Goal: Transaction & Acquisition: Book appointment/travel/reservation

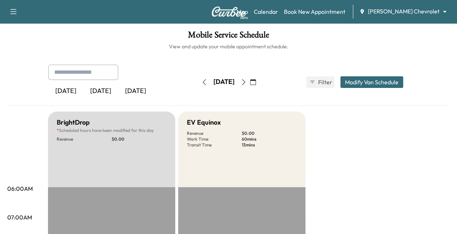
click at [246, 80] on icon "button" at bounding box center [244, 82] width 6 height 6
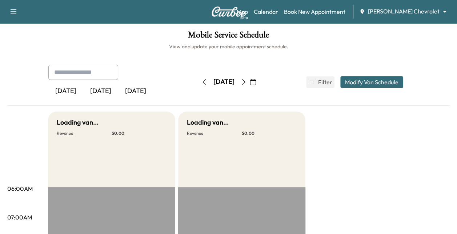
click at [246, 80] on icon "button" at bounding box center [244, 82] width 6 height 6
click at [256, 82] on icon "button" at bounding box center [253, 82] width 6 height 6
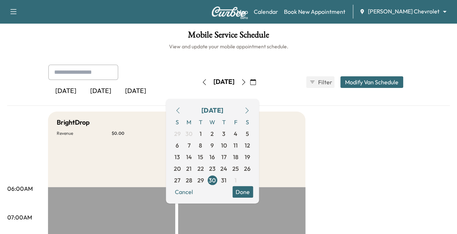
click at [250, 110] on icon "button" at bounding box center [247, 111] width 6 height 6
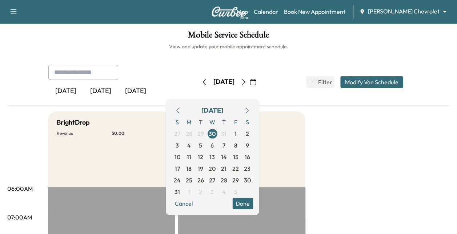
click at [250, 110] on icon "button" at bounding box center [247, 111] width 6 height 6
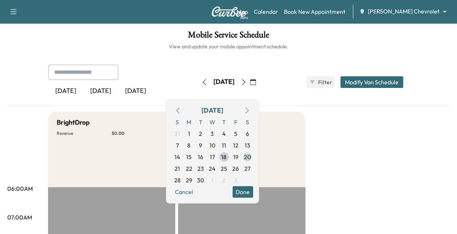
click at [250, 156] on span "20" at bounding box center [246, 157] width 7 height 9
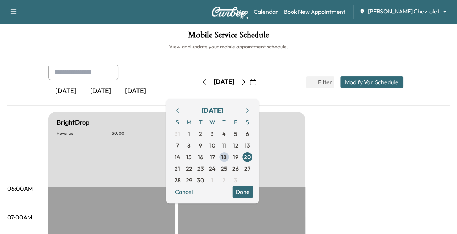
click at [347, 78] on button "Modify Van Schedule" at bounding box center [371, 82] width 63 height 12
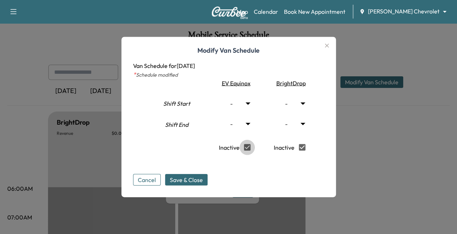
type input "*"
click at [250, 103] on body "Support Log Out Map Beta Calendar Book New Appointment Mauer Chevrolet ********…" at bounding box center [228, 117] width 457 height 234
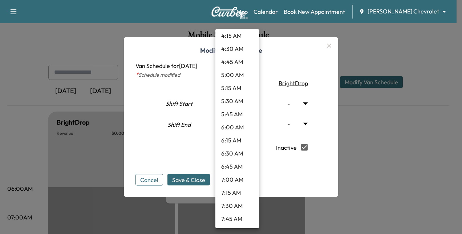
scroll to position [228, 0]
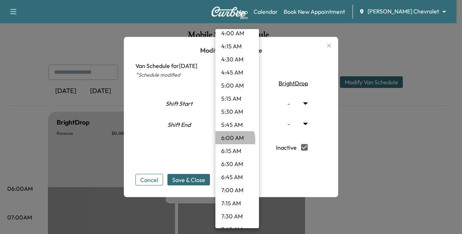
click at [231, 140] on li "6:00 AM" at bounding box center [237, 137] width 44 height 13
type input "*"
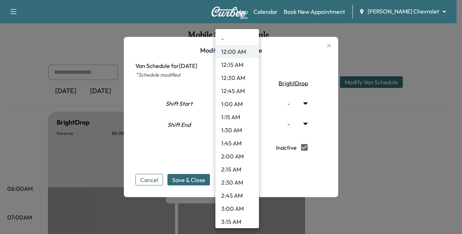
click at [253, 123] on body "Support Log Out Map Beta Calendar Book New Appointment Mauer Chevrolet ********…" at bounding box center [231, 117] width 462 height 234
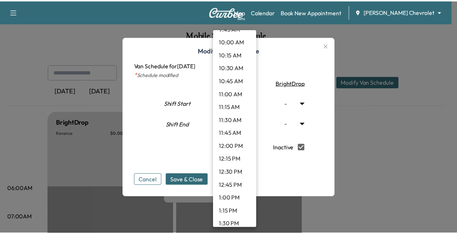
scroll to position [536, 0]
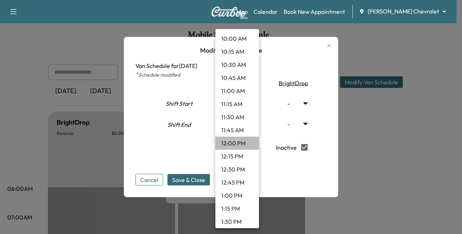
click at [238, 142] on li "12:00 PM" at bounding box center [237, 143] width 44 height 13
type input "**"
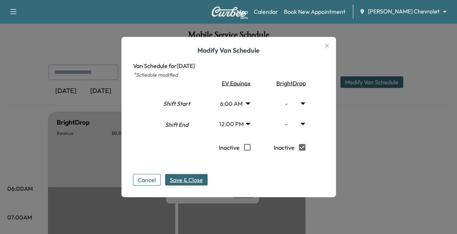
click at [193, 179] on span "Save & Close" at bounding box center [186, 179] width 33 height 9
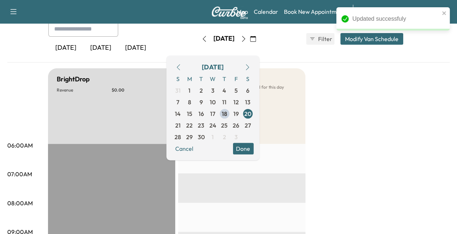
scroll to position [0, 0]
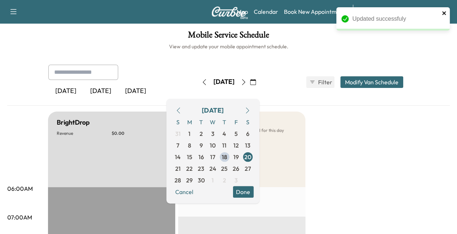
click at [443, 13] on icon "close" at bounding box center [444, 13] width 4 height 4
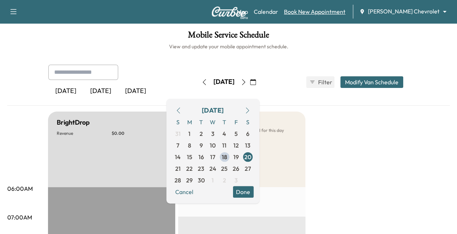
click at [345, 11] on link "Book New Appointment" at bounding box center [314, 11] width 61 height 9
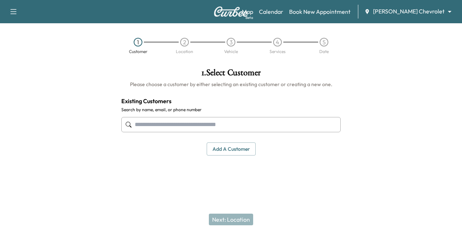
click at [174, 125] on input "text" at bounding box center [230, 124] width 219 height 15
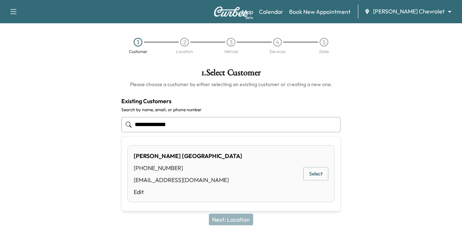
click at [308, 177] on button "Select" at bounding box center [315, 173] width 25 height 13
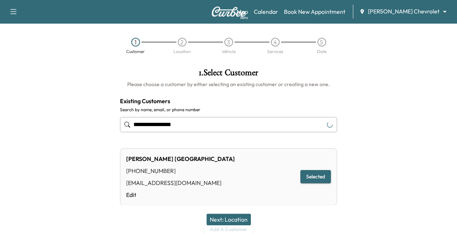
type input "**********"
click at [232, 219] on button "Next: Location" at bounding box center [228, 220] width 44 height 12
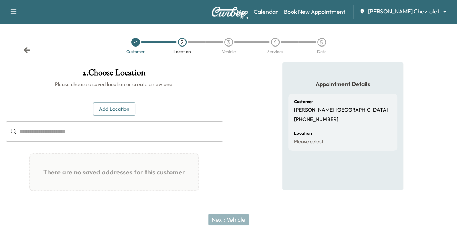
click at [128, 107] on button "Add Location" at bounding box center [114, 108] width 42 height 13
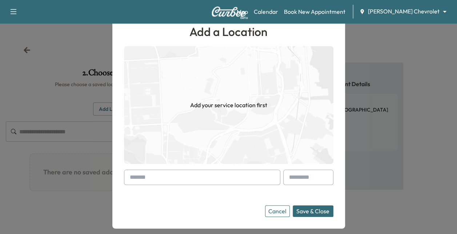
click at [152, 175] on input "text" at bounding box center [202, 177] width 156 height 15
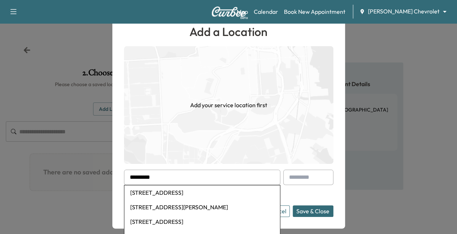
click at [172, 195] on li "1760 Windjammer Drive, Woodbury, MN, USA" at bounding box center [202, 192] width 156 height 15
type input "**********"
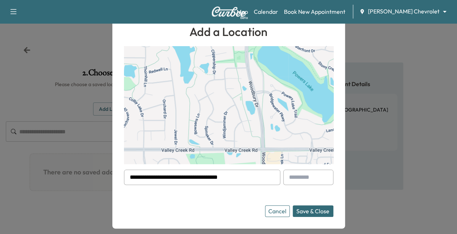
click at [319, 210] on button "Save & Close" at bounding box center [312, 211] width 41 height 12
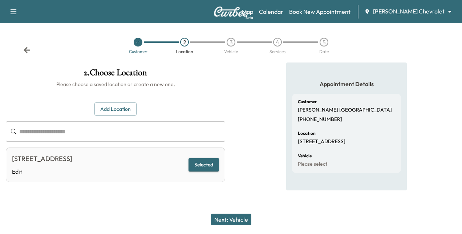
click at [240, 216] on button "Next: Vehicle" at bounding box center [231, 220] width 40 height 12
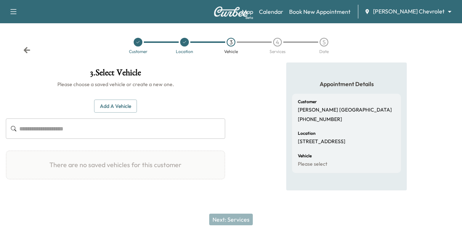
click at [108, 106] on button "Add a Vehicle" at bounding box center [115, 106] width 43 height 13
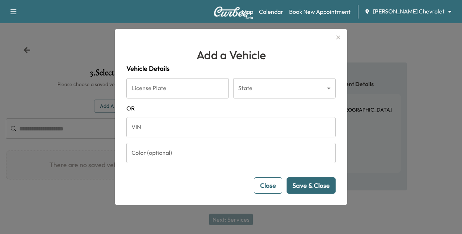
click at [171, 132] on input "VIN" at bounding box center [230, 127] width 209 height 20
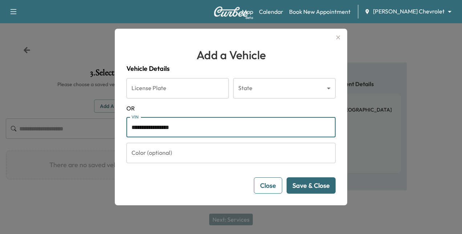
type input "**********"
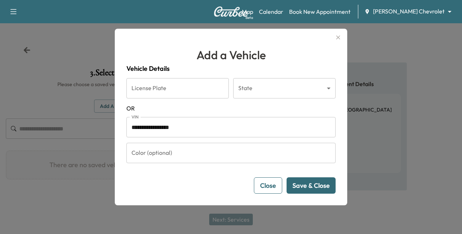
click at [307, 189] on button "Save & Close" at bounding box center [311, 185] width 49 height 16
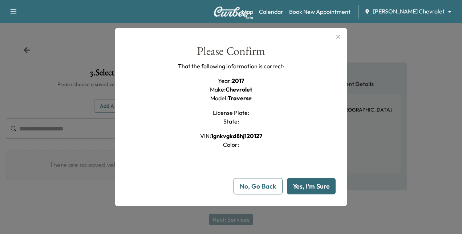
click at [308, 187] on button "Yes, I'm Sure" at bounding box center [311, 186] width 49 height 16
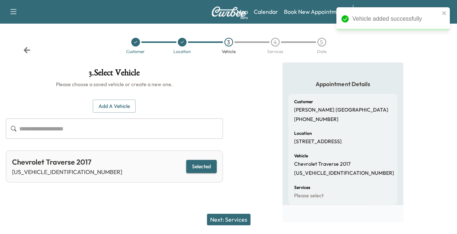
click at [249, 219] on button "Next: Services" at bounding box center [229, 220] width 44 height 12
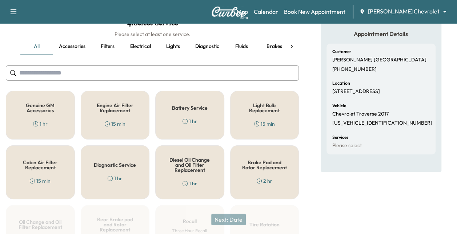
scroll to position [47, 0]
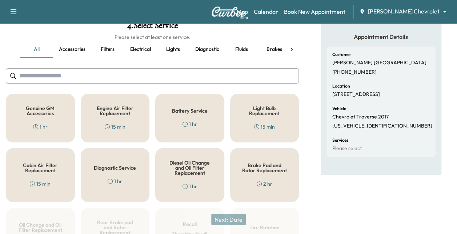
click at [53, 116] on div "Genuine GM Accessories 1 hr" at bounding box center [40, 118] width 69 height 49
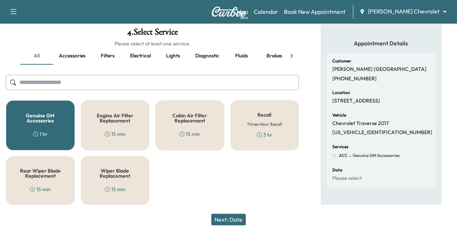
click at [238, 218] on button "Next: Date" at bounding box center [228, 220] width 35 height 12
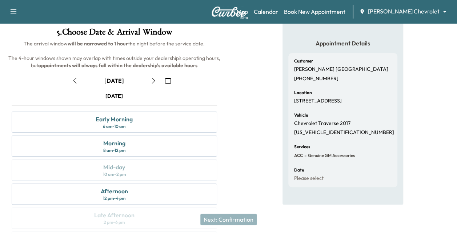
click at [154, 78] on icon "button" at bounding box center [153, 81] width 6 height 6
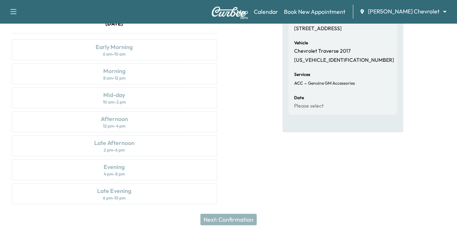
scroll to position [109, 0]
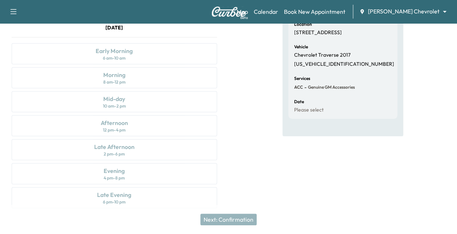
click at [118, 87] on div "Saturday September 20 Early Morning 6 am - 10 am Morning 8 am - 12 pm Mid-day 1…" at bounding box center [114, 117] width 217 height 187
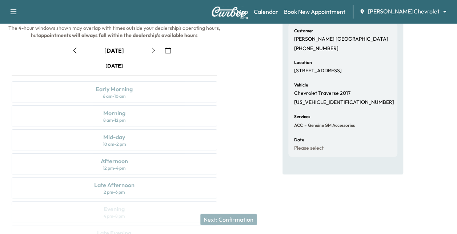
scroll to position [0, 0]
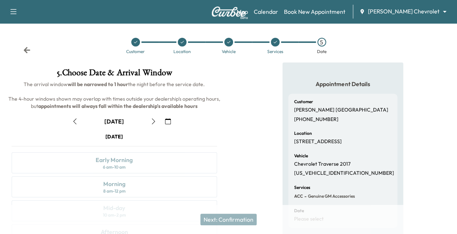
click at [75, 125] on button "button" at bounding box center [75, 122] width 12 height 12
click at [153, 121] on icon "button" at bounding box center [153, 121] width 6 height 6
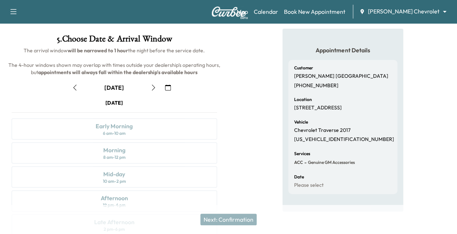
scroll to position [10, 0]
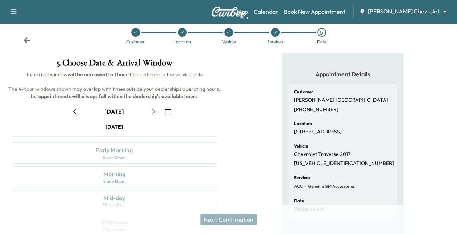
click at [138, 176] on div "Saturday September 20 Early Morning 6 am - 10 am Morning 8 am - 12 pm Mid-day 1…" at bounding box center [114, 216] width 217 height 187
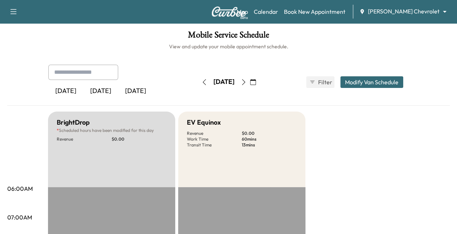
click at [256, 82] on icon "button" at bounding box center [253, 82] width 6 height 6
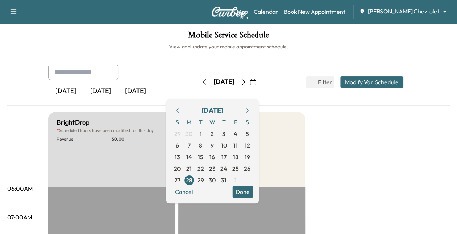
click at [250, 112] on icon "button" at bounding box center [247, 111] width 6 height 6
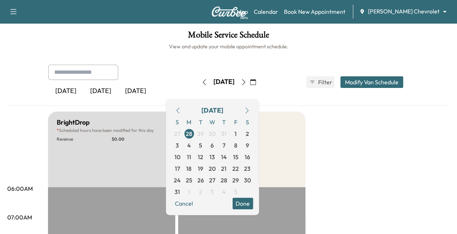
click at [250, 112] on icon "button" at bounding box center [247, 111] width 6 height 6
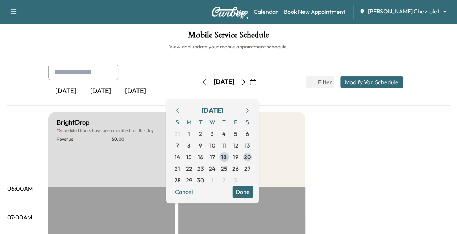
click at [250, 157] on span "20" at bounding box center [246, 157] width 7 height 9
type input "*"
type input "**"
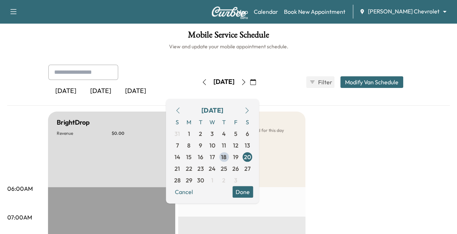
click at [356, 81] on button "Modify Van Schedule" at bounding box center [371, 82] width 63 height 12
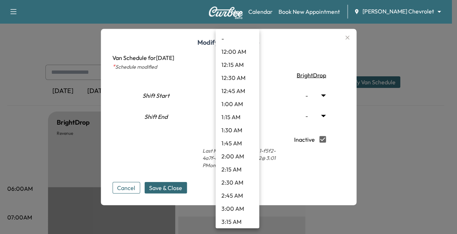
click at [249, 92] on body "Support Log Out Map Beta Calendar Book New Appointment [PERSON_NAME] Chevrolet …" at bounding box center [228, 117] width 457 height 234
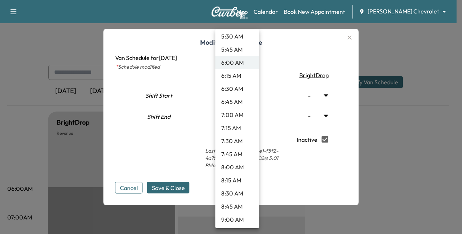
scroll to position [304, 0]
click at [236, 192] on li "8:30 AM" at bounding box center [237, 192] width 44 height 13
type input "***"
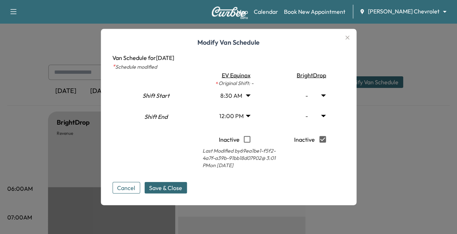
click at [246, 119] on body "Support Log Out Map Beta Calendar Book New Appointment [PERSON_NAME] Chevrolet …" at bounding box center [228, 117] width 457 height 234
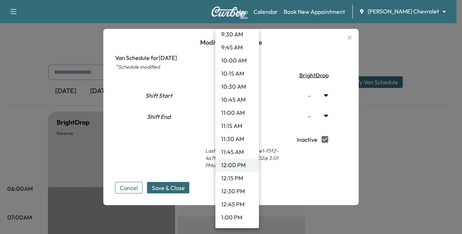
scroll to position [500, 0]
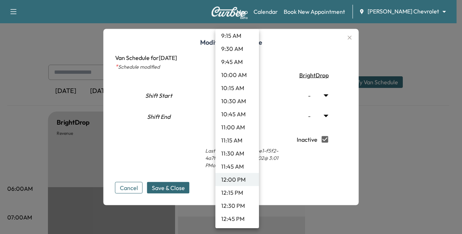
click at [241, 110] on li "10:45 AM" at bounding box center [237, 114] width 44 height 13
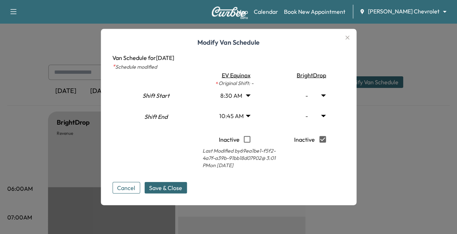
click at [243, 114] on body "Support Log Out Map Beta Calendar Book New Appointment [PERSON_NAME] Chevrolet …" at bounding box center [228, 117] width 457 height 234
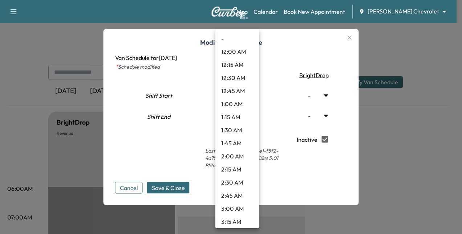
scroll to position [485, 0]
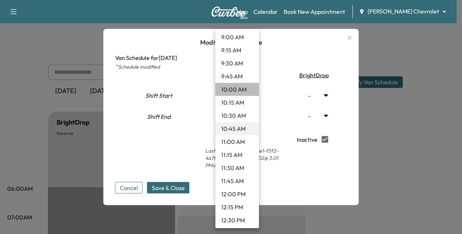
click at [239, 89] on li "10:00 AM" at bounding box center [237, 89] width 44 height 13
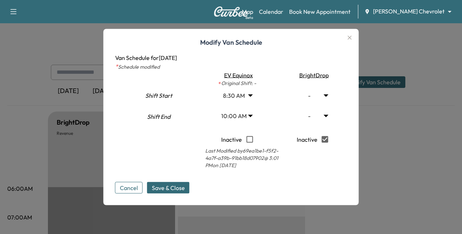
click at [244, 113] on body "Support Log Out Map Beta Calendar Book New Appointment [PERSON_NAME] Chevrolet …" at bounding box center [231, 117] width 462 height 234
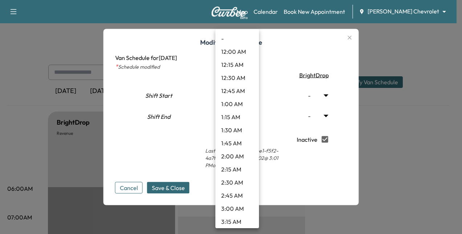
scroll to position [446, 0]
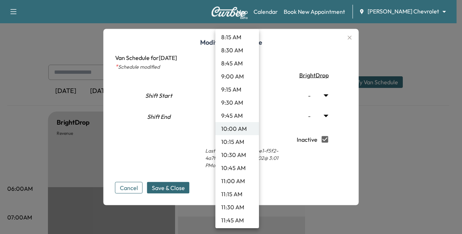
click at [234, 141] on li "10:15 AM" at bounding box center [237, 141] width 44 height 13
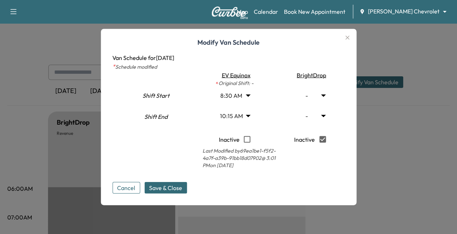
click at [234, 138] on li "10:15 AM" at bounding box center [237, 134] width 33 height 7
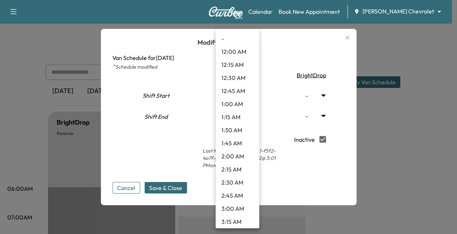
click at [248, 116] on body "Support Log Out Map Beta Calendar Book New Appointment [PERSON_NAME] Chevrolet …" at bounding box center [228, 117] width 457 height 234
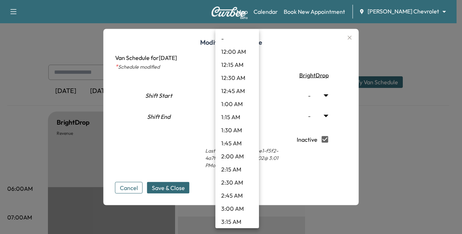
scroll to position [459, 0]
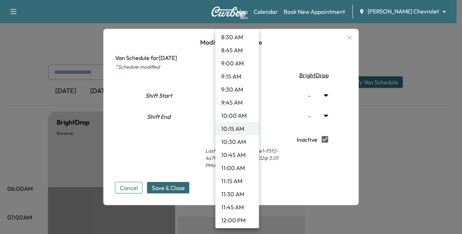
click at [244, 130] on li "10:15 AM" at bounding box center [237, 128] width 44 height 13
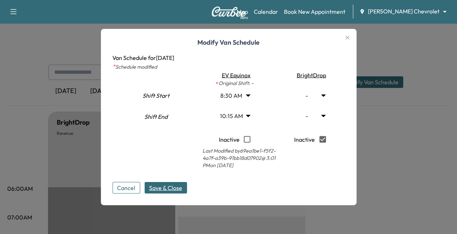
click at [178, 187] on span "Save & Close" at bounding box center [165, 187] width 33 height 9
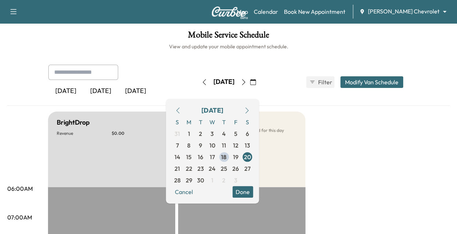
click at [328, 93] on div "[DATE] [DATE] [DATE] [DATE] September 2025 S M T W T F S 31 1 2 3 4 5 6 7 8 9 1…" at bounding box center [229, 82] width 372 height 35
click at [253, 186] on button "Done" at bounding box center [242, 192] width 21 height 12
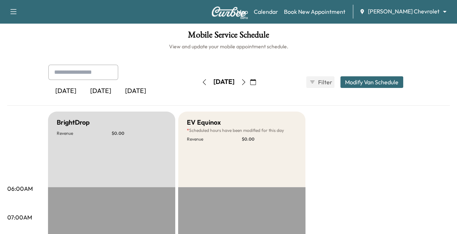
click at [367, 81] on button "Modify Van Schedule" at bounding box center [371, 82] width 63 height 12
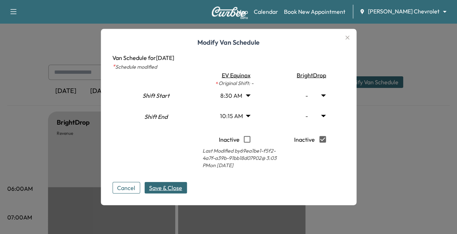
click at [250, 113] on body "Support Log Out Map Beta Calendar Book New Appointment [PERSON_NAME] Chevrolet …" at bounding box center [228, 117] width 457 height 234
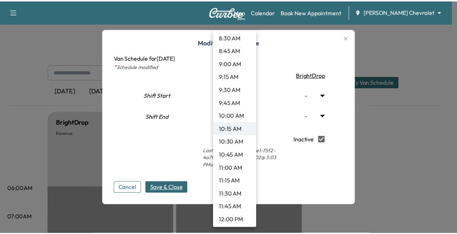
scroll to position [474, 0]
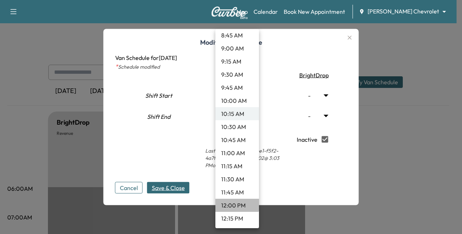
click at [237, 203] on li "12:00 PM" at bounding box center [237, 205] width 44 height 13
type input "**"
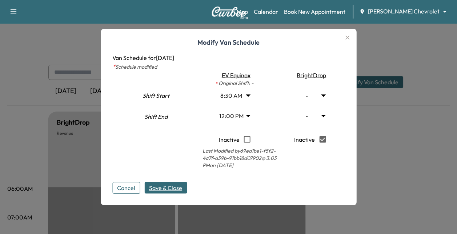
click at [163, 176] on div "Cancel Save & Close" at bounding box center [228, 181] width 232 height 23
click at [162, 184] on span "Save & Close" at bounding box center [165, 187] width 33 height 9
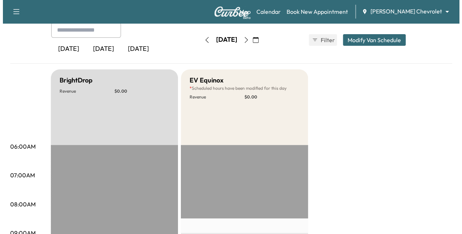
scroll to position [13, 0]
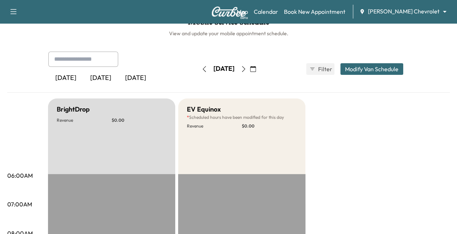
click at [357, 72] on button "Modify Van Schedule" at bounding box center [371, 69] width 63 height 12
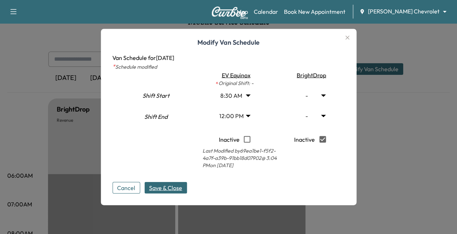
click at [253, 94] on body "Support Log Out Map Beta Calendar Book New Appointment [PERSON_NAME] Chevrolet …" at bounding box center [228, 104] width 457 height 234
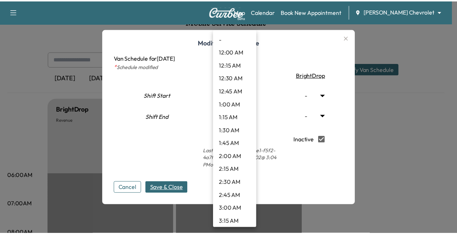
scroll to position [368, 0]
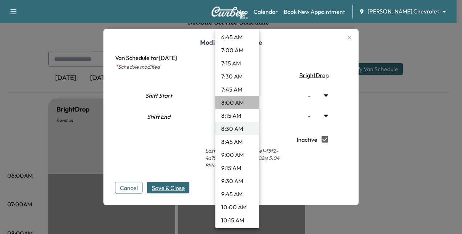
click at [240, 101] on li "8:00 AM" at bounding box center [237, 102] width 44 height 13
type input "*"
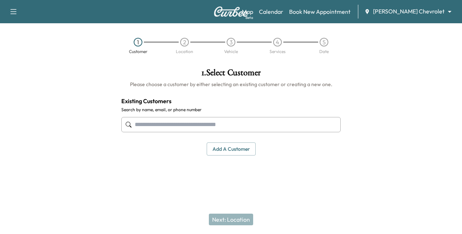
click at [198, 123] on input "text" at bounding box center [230, 124] width 219 height 15
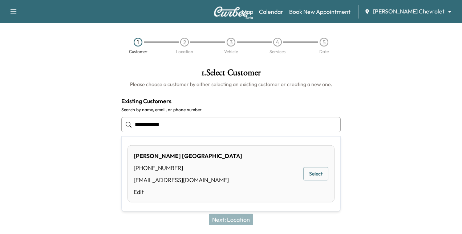
click at [319, 178] on button "Select" at bounding box center [315, 173] width 25 height 13
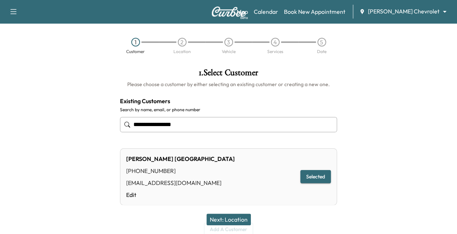
type input "**********"
click at [235, 218] on button "Next: Location" at bounding box center [228, 220] width 44 height 12
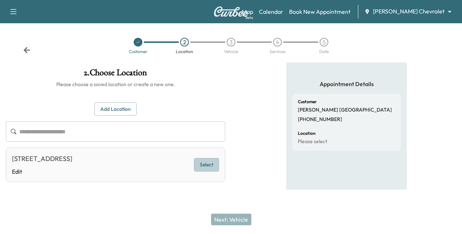
click at [202, 159] on button "Select" at bounding box center [206, 164] width 25 height 13
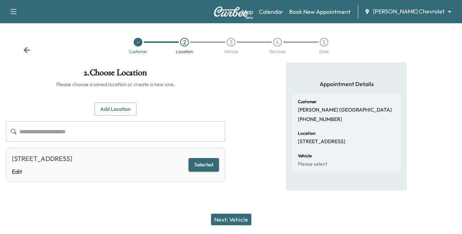
click at [227, 219] on button "Next: Vehicle" at bounding box center [231, 220] width 40 height 12
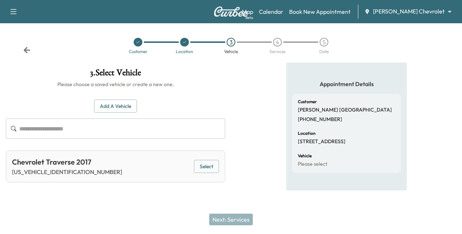
click at [209, 165] on button "Select" at bounding box center [206, 166] width 25 height 13
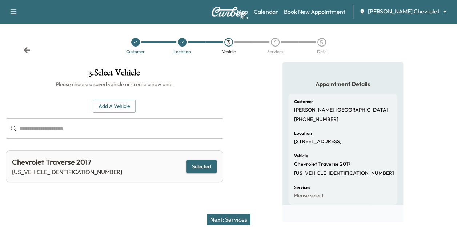
click at [230, 219] on button "Next: Services" at bounding box center [229, 220] width 44 height 12
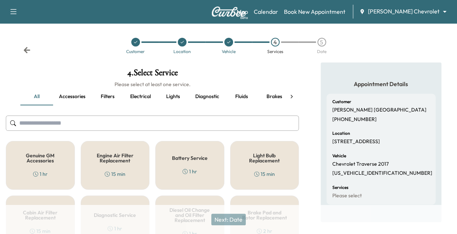
click at [38, 169] on div "Genuine GM Accessories 1 hr" at bounding box center [40, 165] width 69 height 49
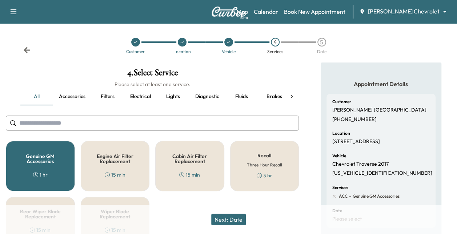
click at [238, 217] on button "Next: Date" at bounding box center [228, 220] width 35 height 12
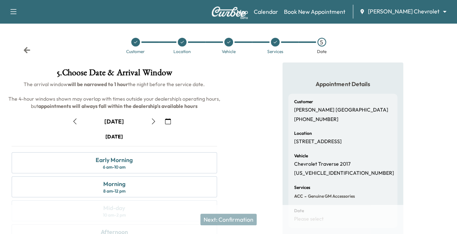
click at [155, 120] on icon "button" at bounding box center [153, 121] width 6 height 6
